Goal: Task Accomplishment & Management: Use online tool/utility

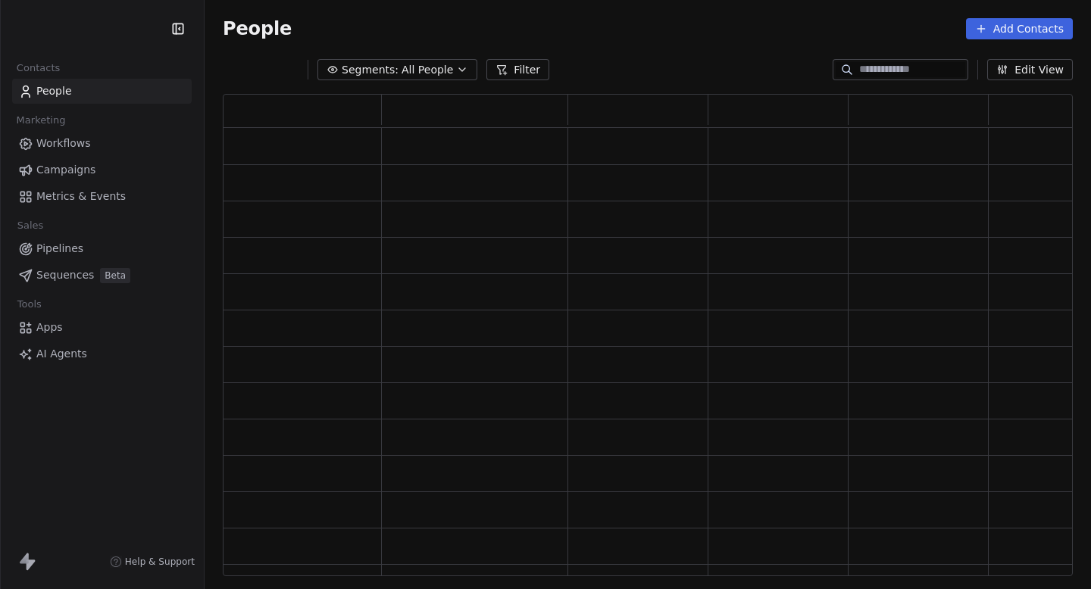
scroll to position [482, 850]
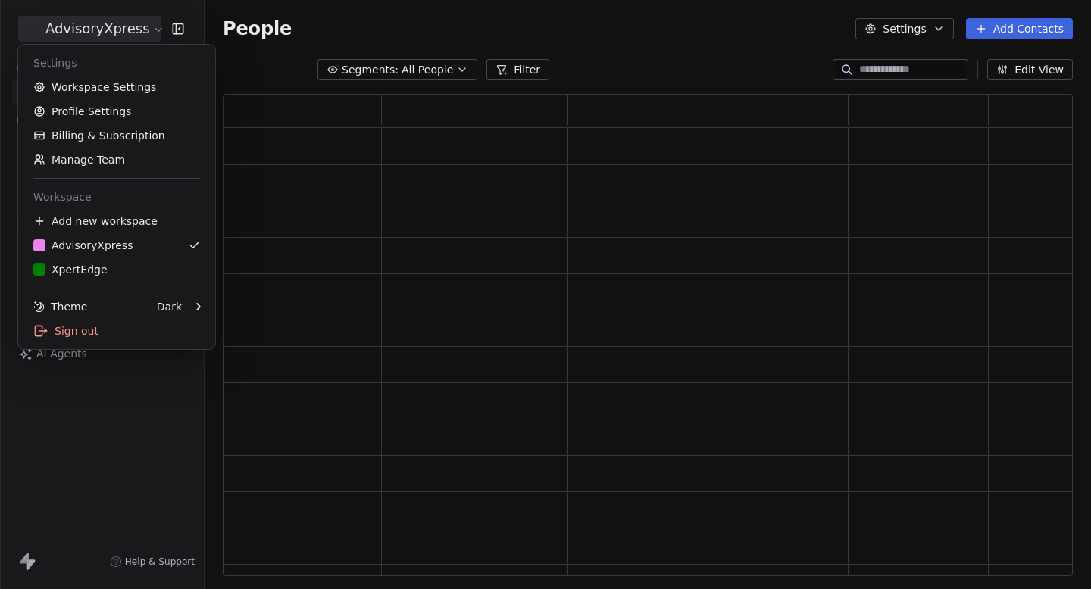
click at [93, 33] on html "AdvisoryXpress Contacts People Marketing Workflows Campaigns Metrics & Events S…" at bounding box center [545, 294] width 1091 height 589
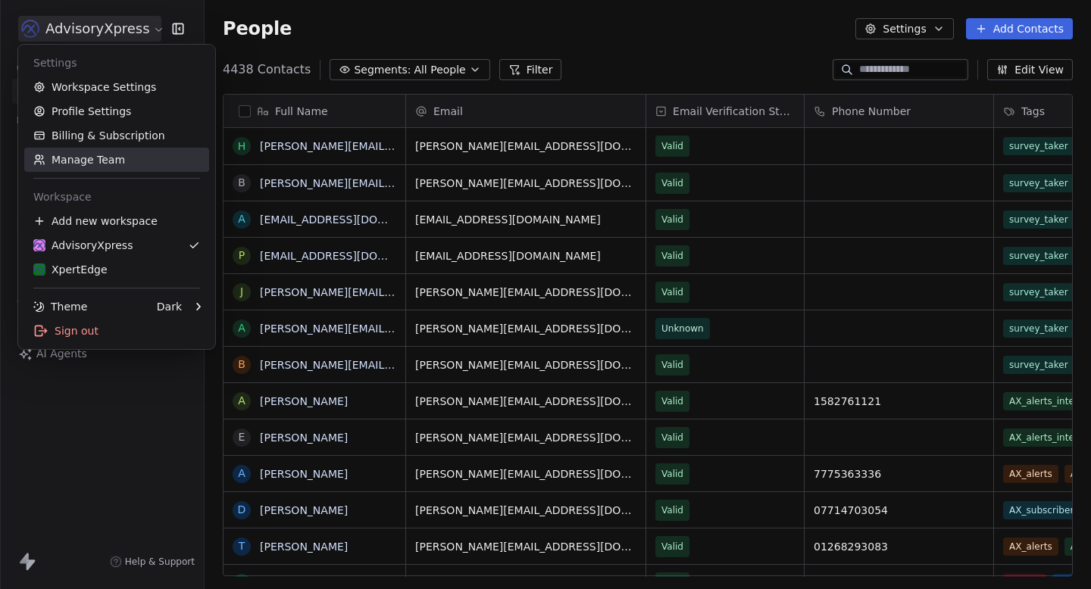
scroll to position [519, 886]
click at [320, 43] on html "AdvisoryXpress Contacts People Marketing Workflows Campaigns Metrics & Events S…" at bounding box center [545, 294] width 1091 height 589
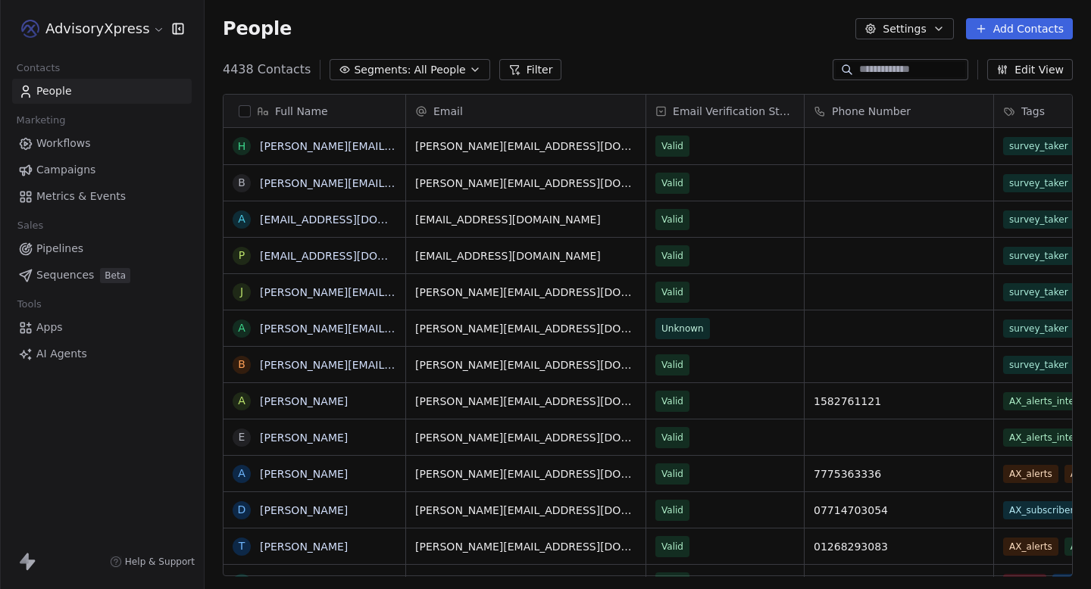
click at [83, 141] on span "Workflows" at bounding box center [63, 144] width 55 height 16
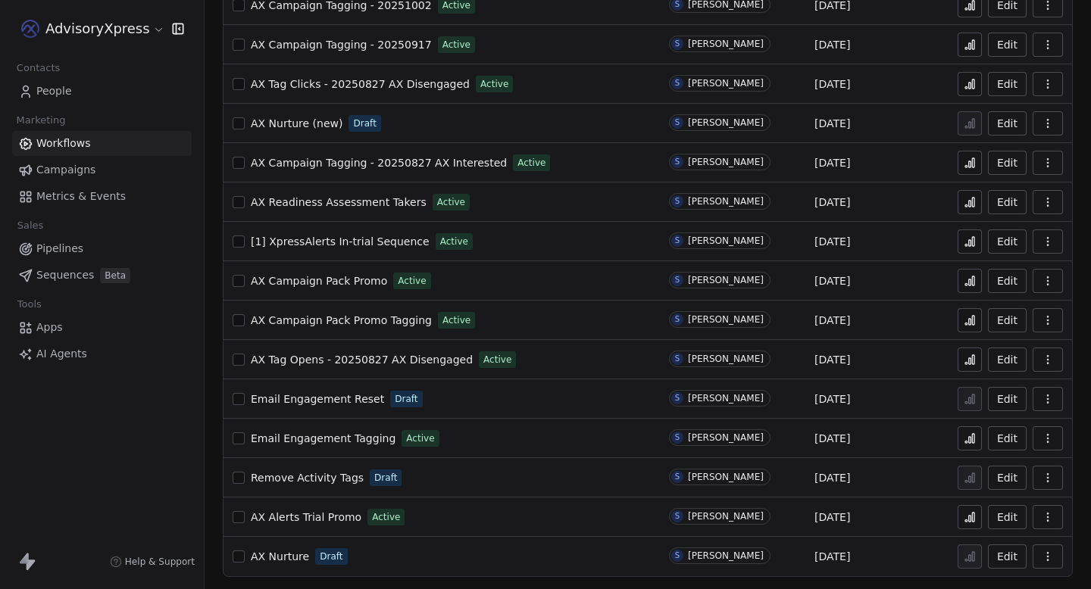
scroll to position [137, 0]
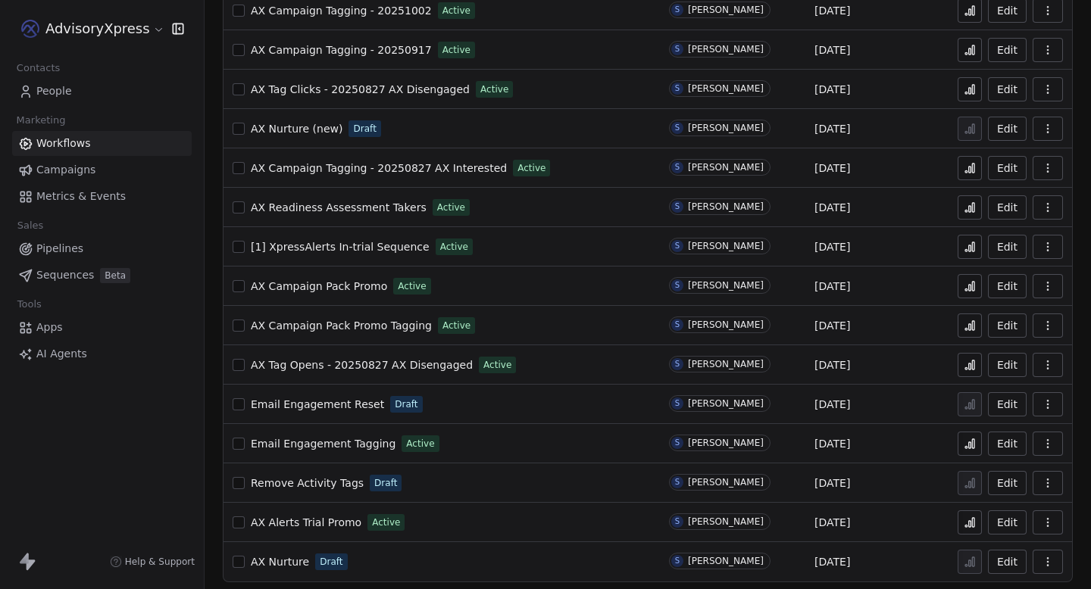
click at [304, 125] on span "AX Nurture (new)" at bounding box center [297, 129] width 92 height 12
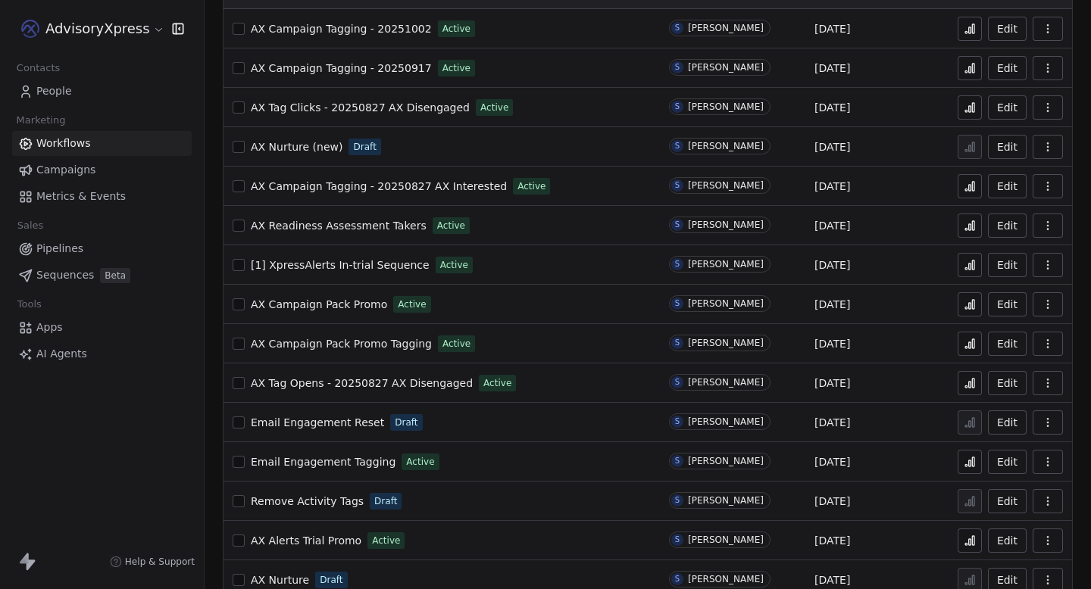
scroll to position [142, 0]
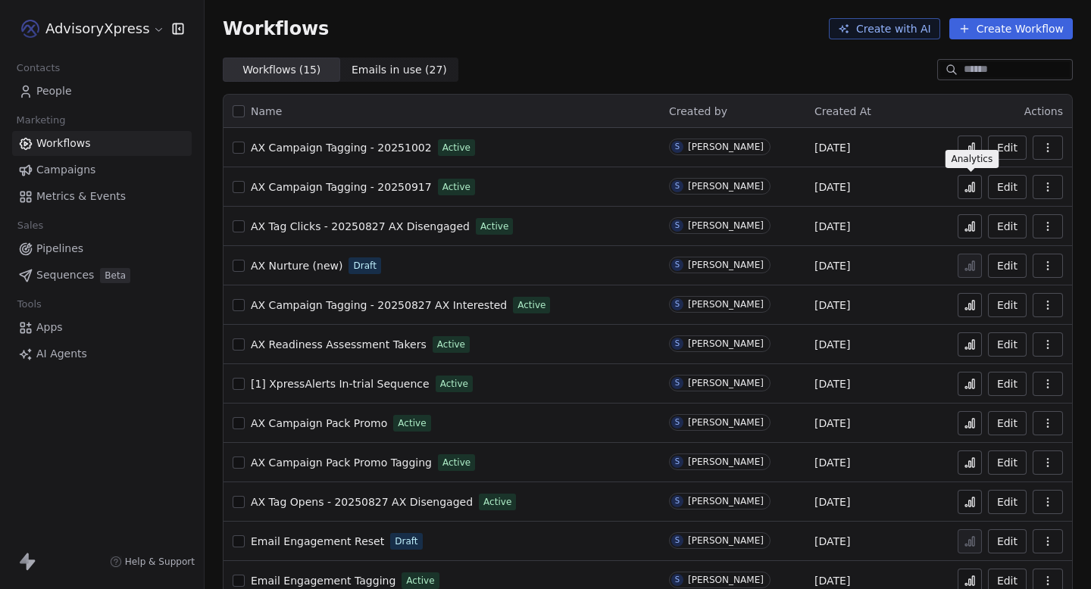
click at [962, 183] on button at bounding box center [969, 187] width 24 height 24
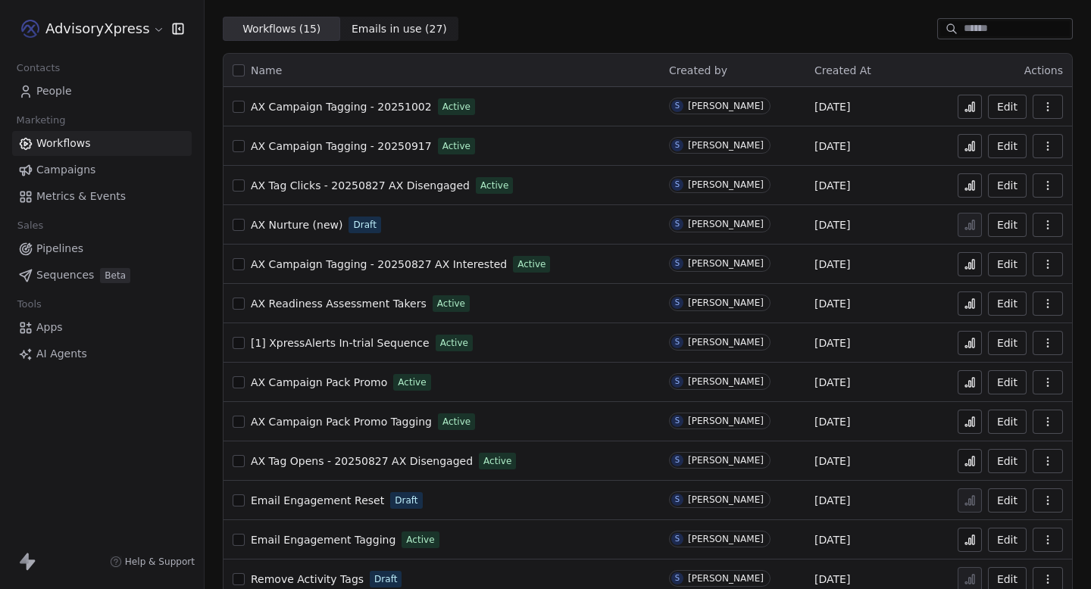
click at [286, 230] on span "AX Nurture (new)" at bounding box center [297, 225] width 92 height 12
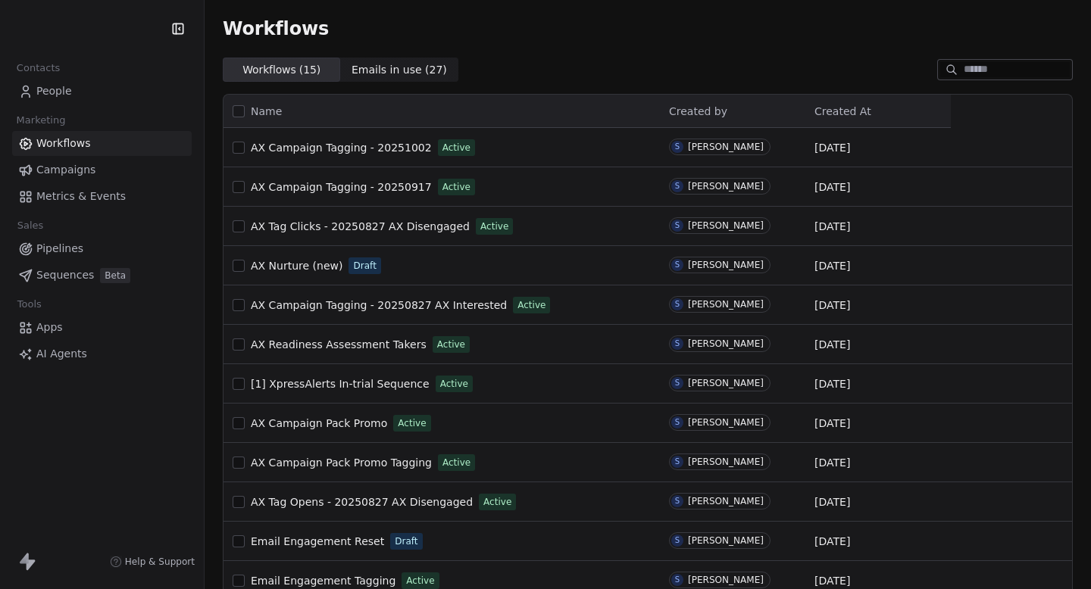
click at [311, 262] on span "AX Nurture (new)" at bounding box center [297, 266] width 92 height 12
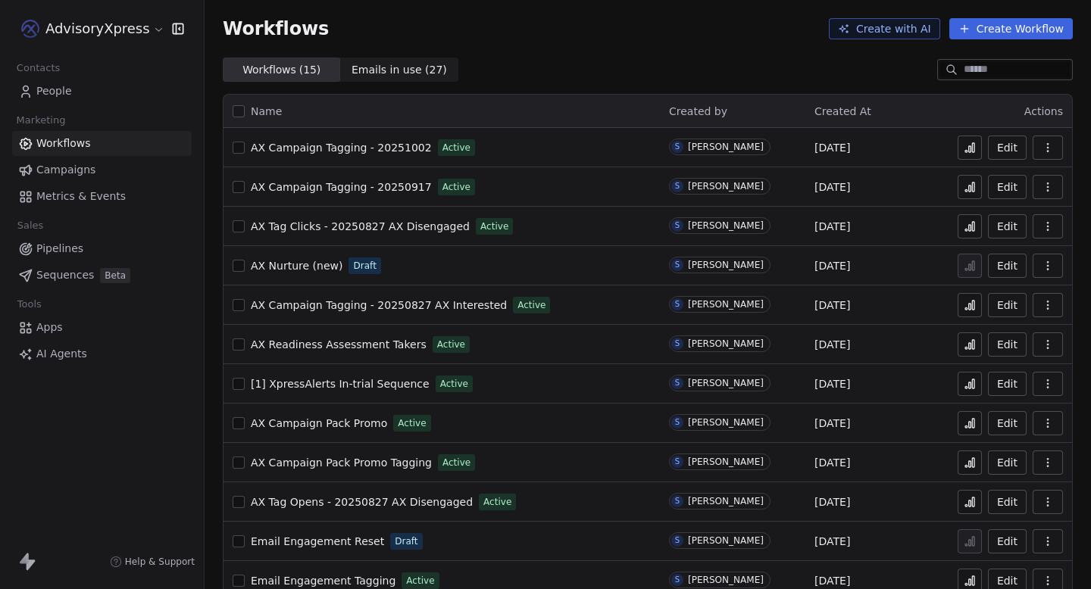
click at [73, 25] on html "AdvisoryXpress Contacts People Marketing Workflows Campaigns Metrics & Events S…" at bounding box center [545, 294] width 1091 height 589
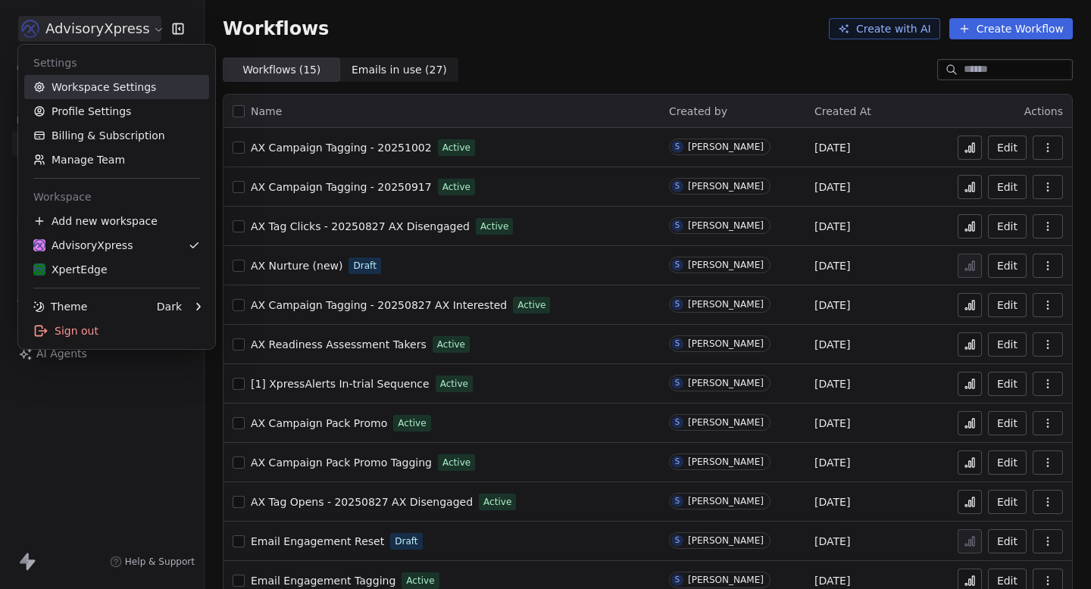
click at [92, 80] on link "Workspace Settings" at bounding box center [116, 87] width 185 height 24
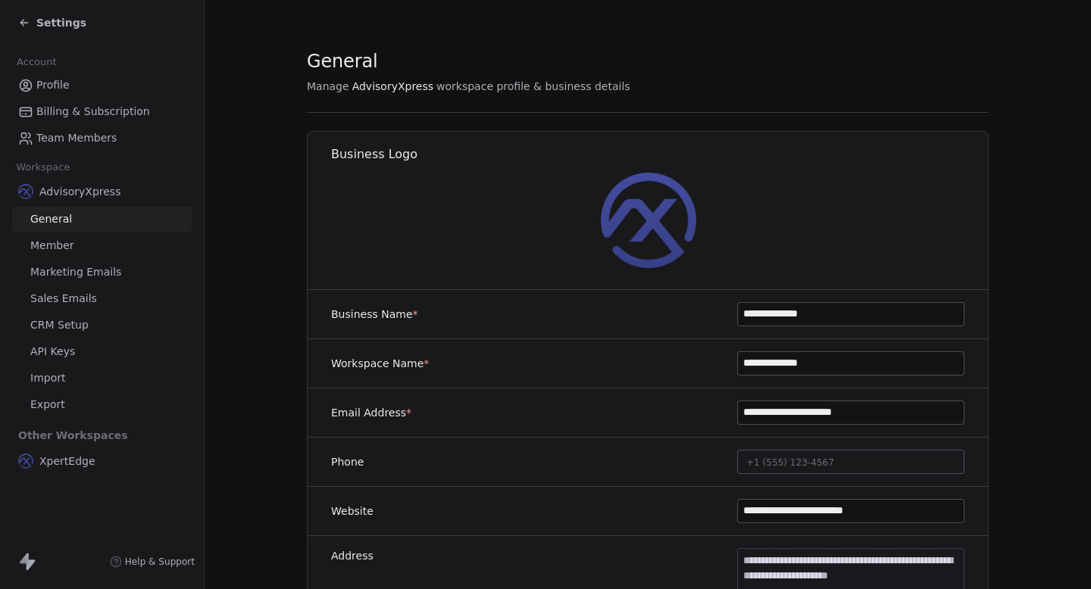
click at [0, 32] on div "Settings" at bounding box center [102, 22] width 204 height 45
click at [30, 21] on div "Settings" at bounding box center [52, 22] width 68 height 15
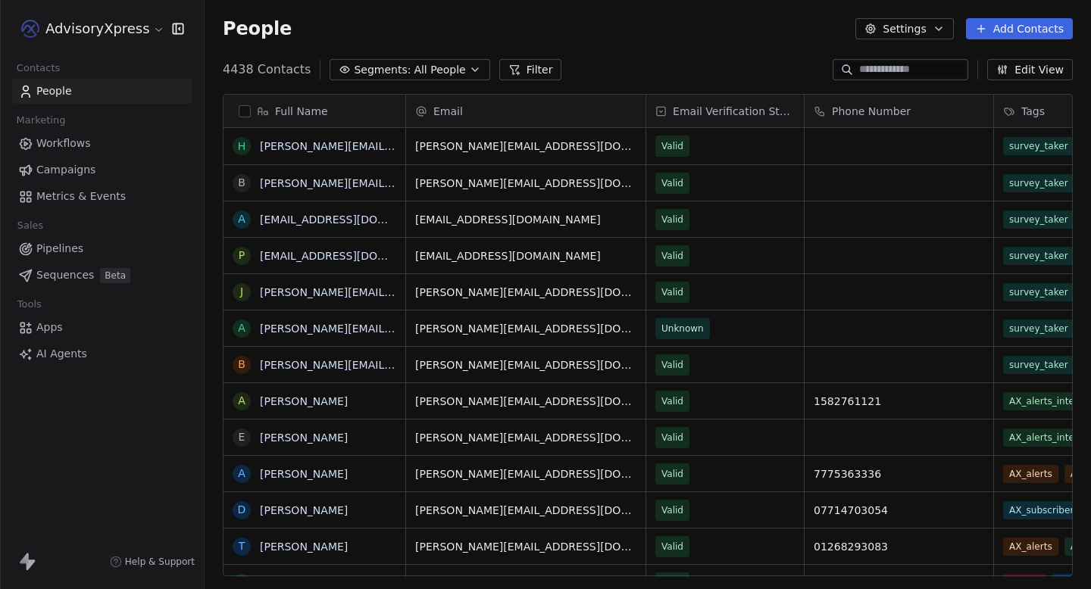
scroll to position [519, 886]
click at [83, 142] on span "Workflows" at bounding box center [63, 144] width 55 height 16
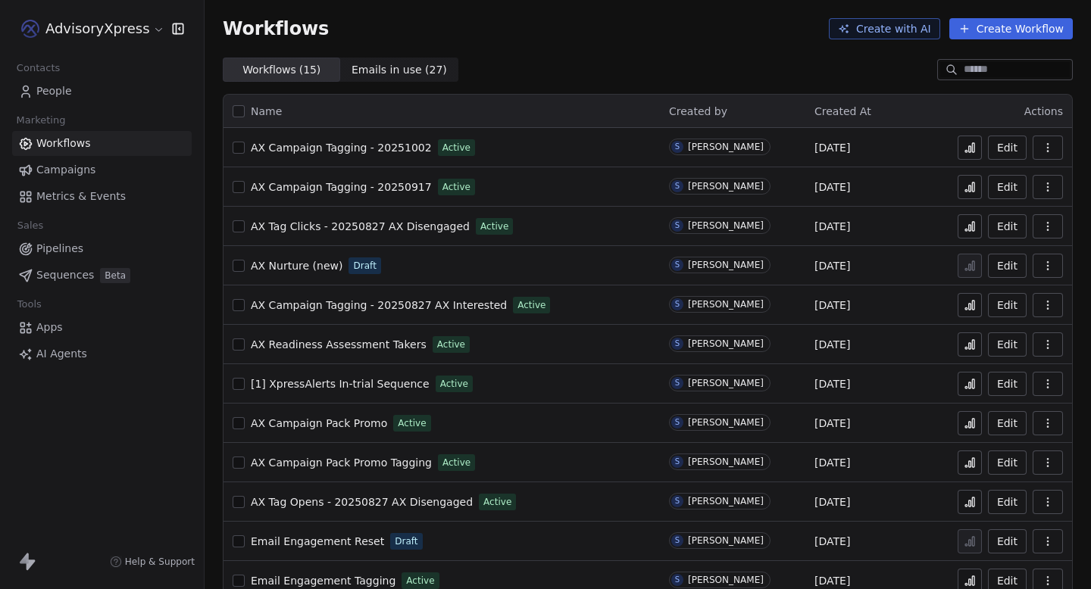
click at [283, 272] on link "AX Nurture (new)" at bounding box center [297, 265] width 92 height 15
